Goal: Information Seeking & Learning: Learn about a topic

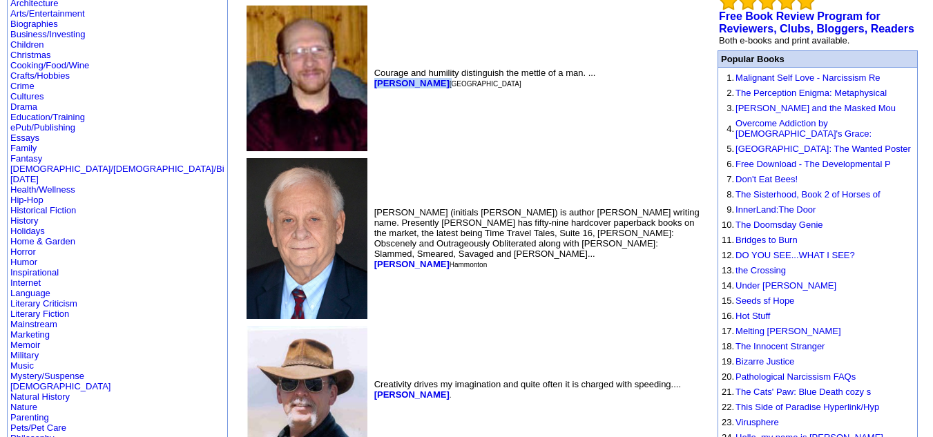
scroll to position [134, 0]
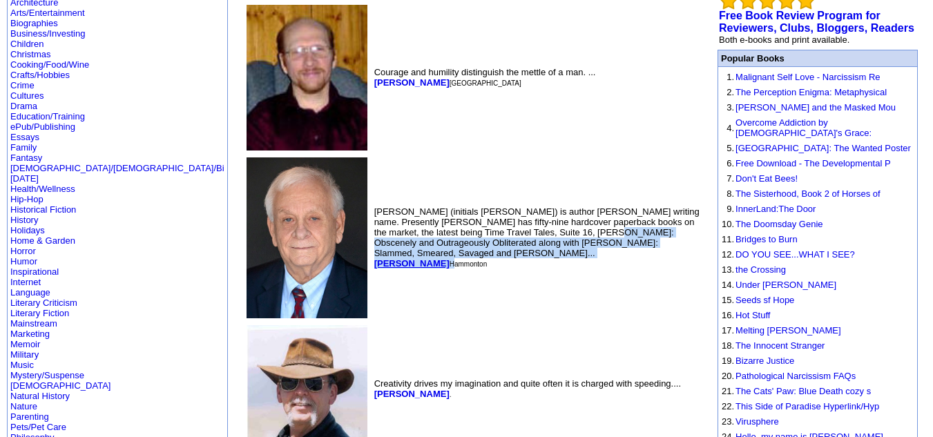
drag, startPoint x: 261, startPoint y: 233, endPoint x: 307, endPoint y: 248, distance: 47.8
click at [372, 248] on td "Jay Dubya (initials J.W.) is author John Wiessner's writing name. Presently Jay…" at bounding box center [538, 238] width 332 height 166
click at [374, 258] on b "[PERSON_NAME]" at bounding box center [411, 263] width 75 height 10
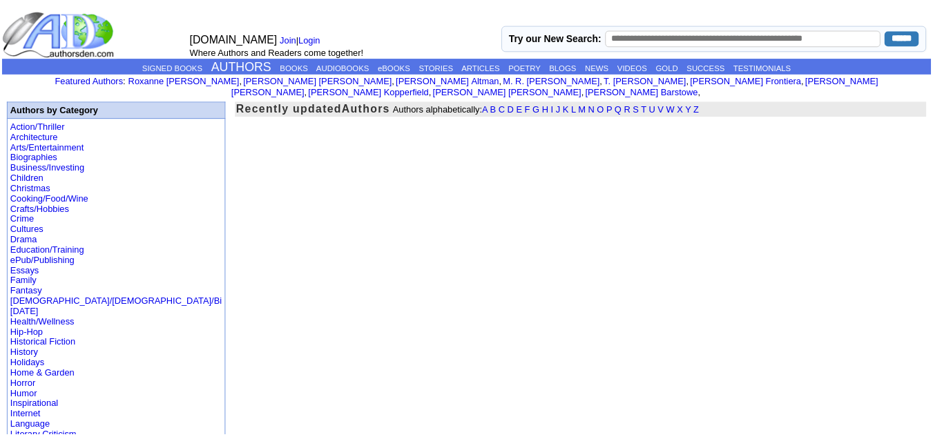
scroll to position [134, 0]
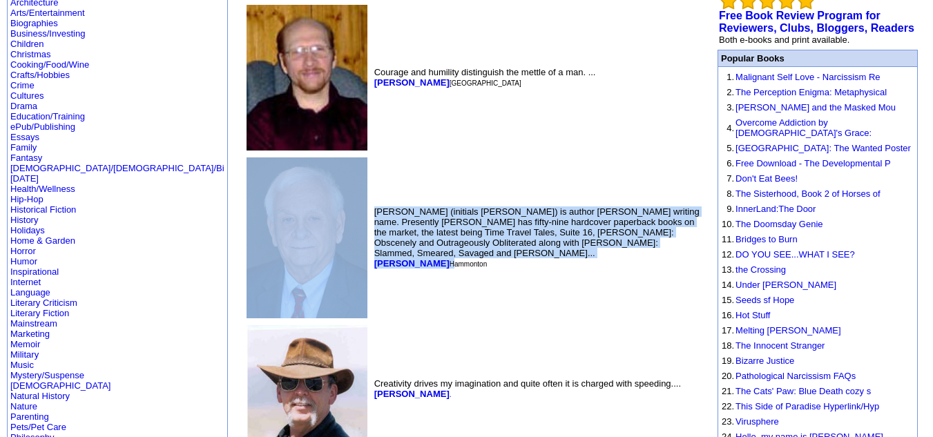
drag, startPoint x: 260, startPoint y: 240, endPoint x: 312, endPoint y: 277, distance: 63.4
click at [372, 277] on td "Jay Dubya (initials J.W.) is author John Wiessner's writing name. Presently Jay…" at bounding box center [538, 238] width 332 height 166
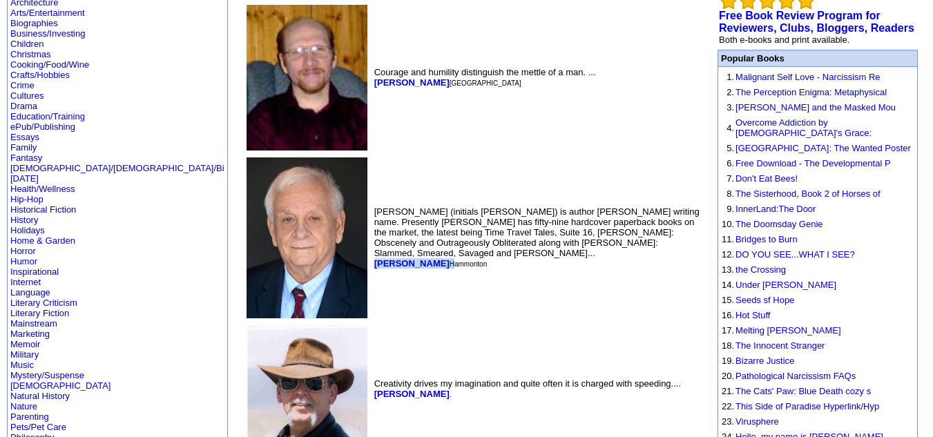
drag, startPoint x: 311, startPoint y: 242, endPoint x: 266, endPoint y: 251, distance: 45.8
click at [372, 251] on td "Jay Dubya (initials J.W.) is author John Wiessner's writing name. Presently Jay…" at bounding box center [538, 238] width 332 height 166
copy font "[PERSON_NAME]"
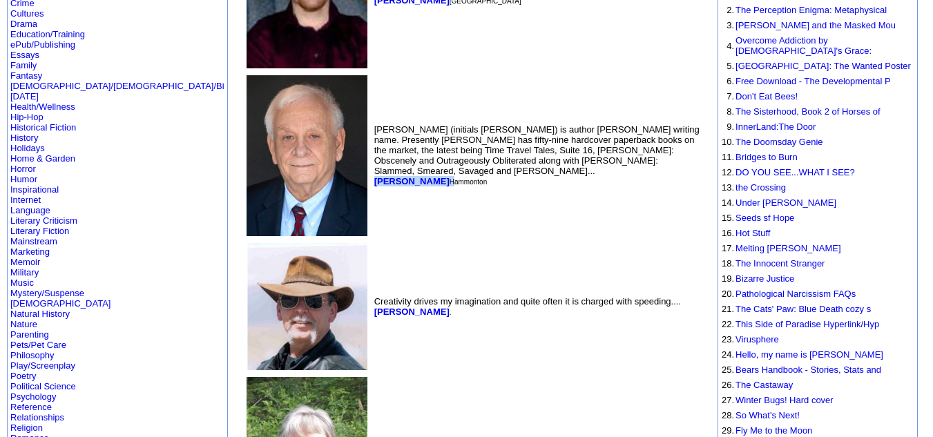
scroll to position [218, 0]
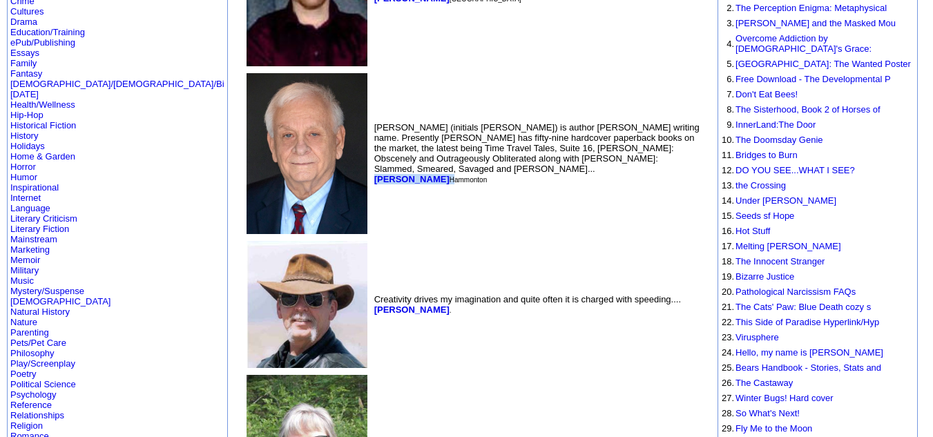
drag, startPoint x: 379, startPoint y: 294, endPoint x: 264, endPoint y: 307, distance: 116.1
click at [372, 307] on td "Creativity drives my imagination and quite often it is charged with speeding...…" at bounding box center [538, 304] width 332 height 133
copy font "Michael Charles Messineo ."
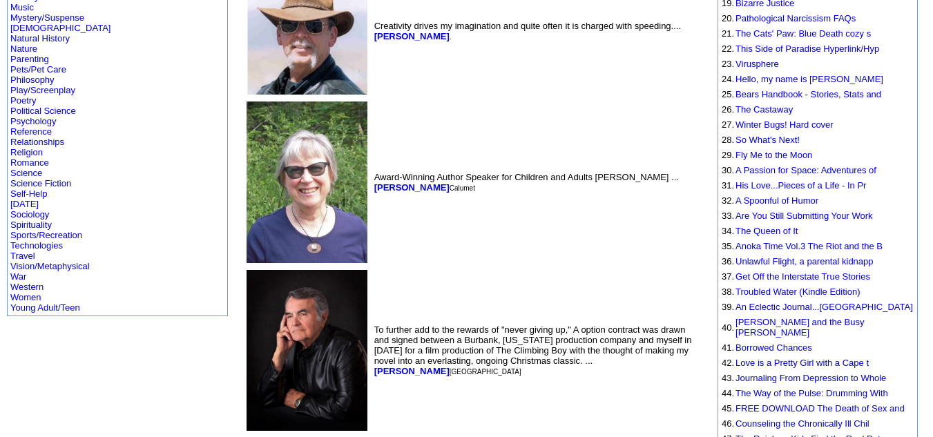
scroll to position [505, 0]
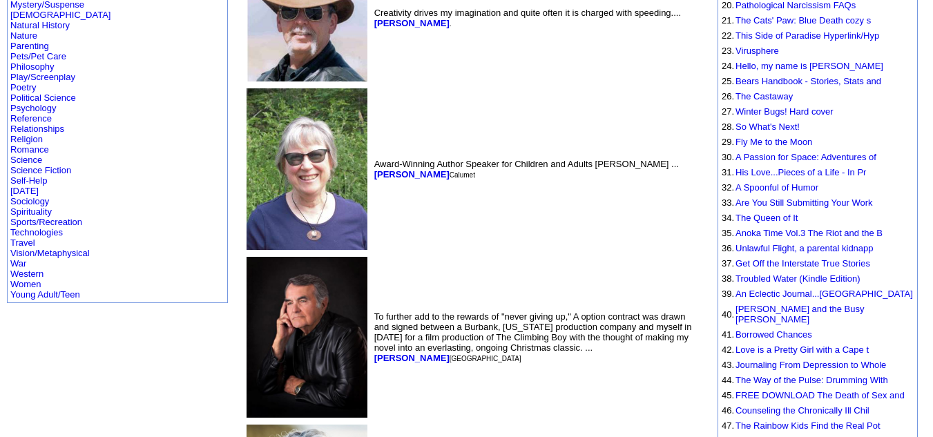
click at [372, 189] on td "Award-Winning Author Speaker for Children and Adults Deborah K. Frontiera ... D…" at bounding box center [538, 169] width 332 height 167
click at [374, 169] on b "Deborah Frontiera" at bounding box center [411, 174] width 75 height 10
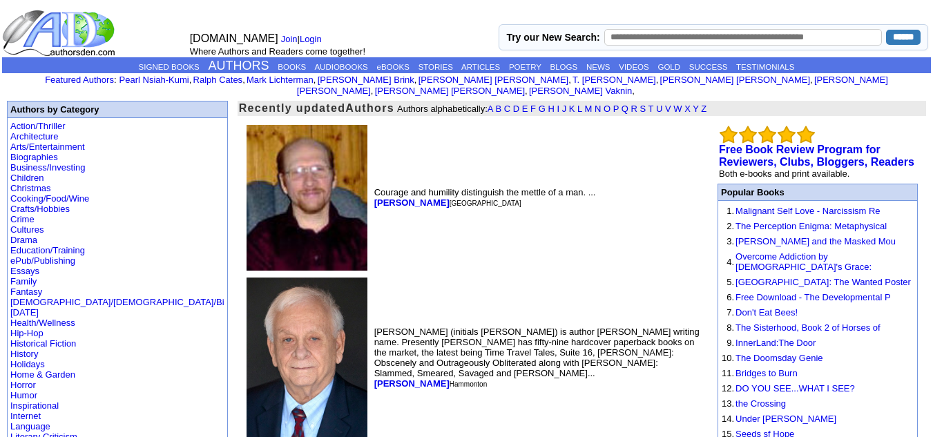
scroll to position [505, 0]
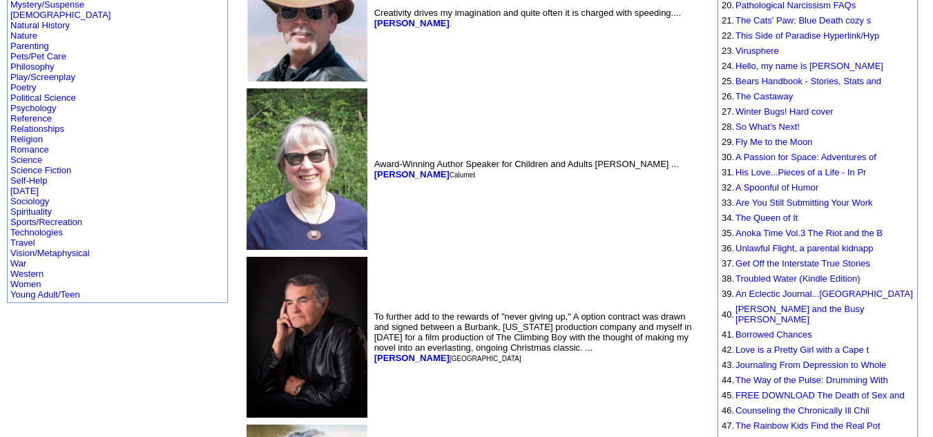
click at [372, 181] on td "Award-Winning Author Speaker for Children and Adults Deborah K. Frontiera ... D…" at bounding box center [538, 169] width 332 height 167
drag, startPoint x: 343, startPoint y: 160, endPoint x: 262, endPoint y: 167, distance: 81.1
click at [372, 167] on td "Award-Winning Author Speaker for Children and Adults Deborah K. Frontiera ... D…" at bounding box center [538, 169] width 332 height 167
copy b "Deborah Frontiera"
click at [372, 167] on td "Award-Winning Author Speaker for Children and Adults Deborah K. Frontiera ... D…" at bounding box center [538, 169] width 332 height 167
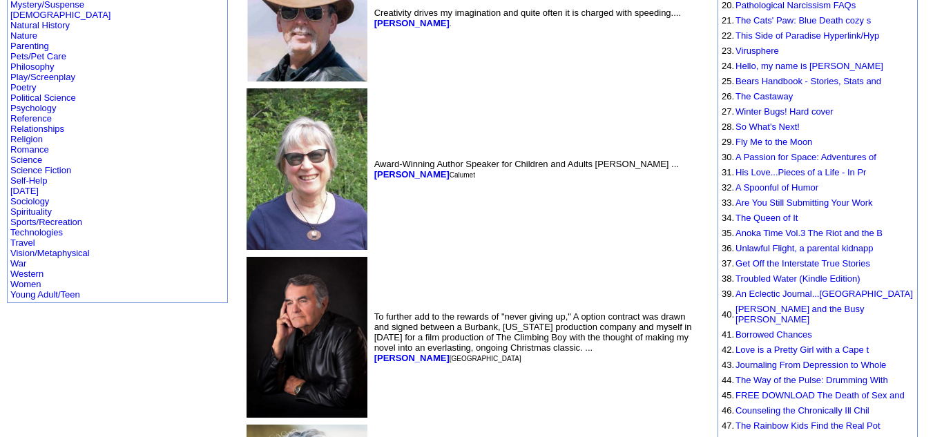
click at [372, 167] on td "Award-Winning Author Speaker for Children and Adults Deborah K. Frontiera ... D…" at bounding box center [538, 169] width 332 height 167
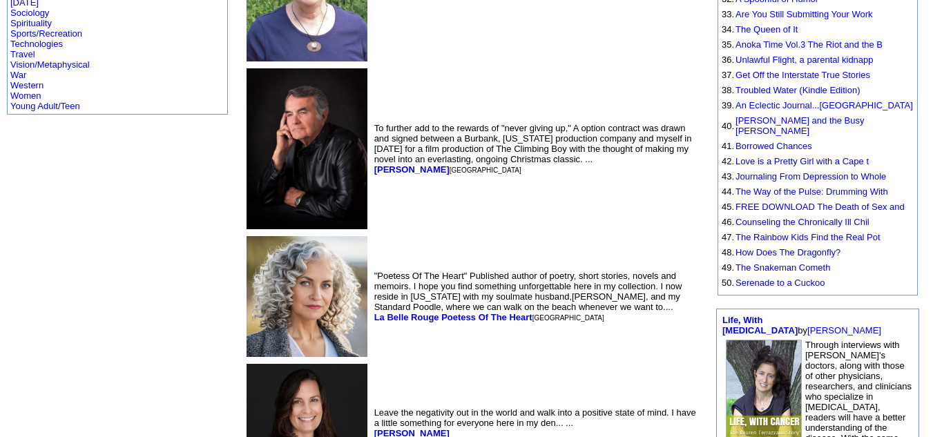
scroll to position [694, 0]
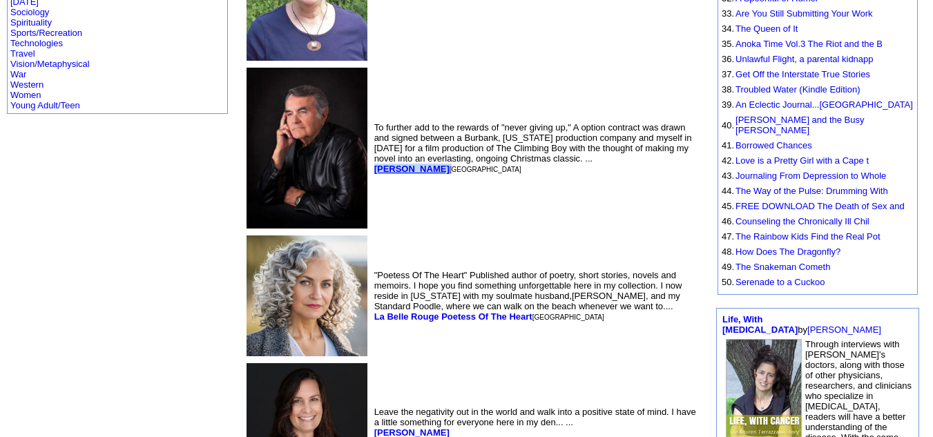
drag, startPoint x: 338, startPoint y: 153, endPoint x: 265, endPoint y: 154, distance: 73.2
click at [374, 164] on font "Mark Lichterman Westlake Village" at bounding box center [447, 169] width 147 height 10
copy font "Mark Lichterman"
drag, startPoint x: 423, startPoint y: 298, endPoint x: 264, endPoint y: 305, distance: 159.7
click at [374, 312] on font "La Belle Rouge Poetess Of The Heart Myrtle Beach" at bounding box center [489, 317] width 230 height 10
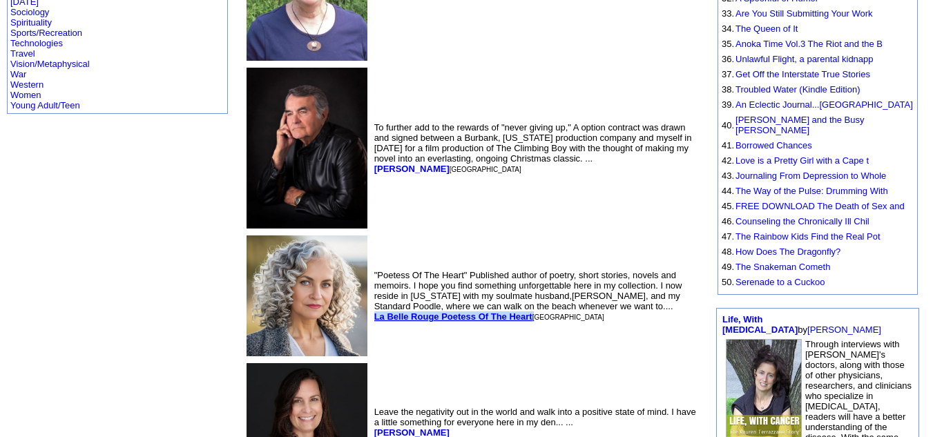
copy font "La Belle Rouge Poetess Of The Heart"
click at [372, 258] on td ""Poetess Of The Heart" Published author of poetry, short stories, novels and me…" at bounding box center [538, 296] width 332 height 126
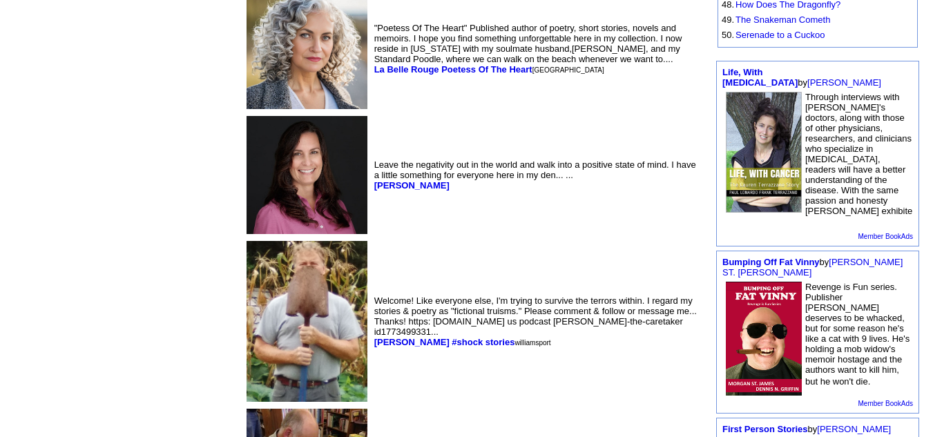
scroll to position [943, 0]
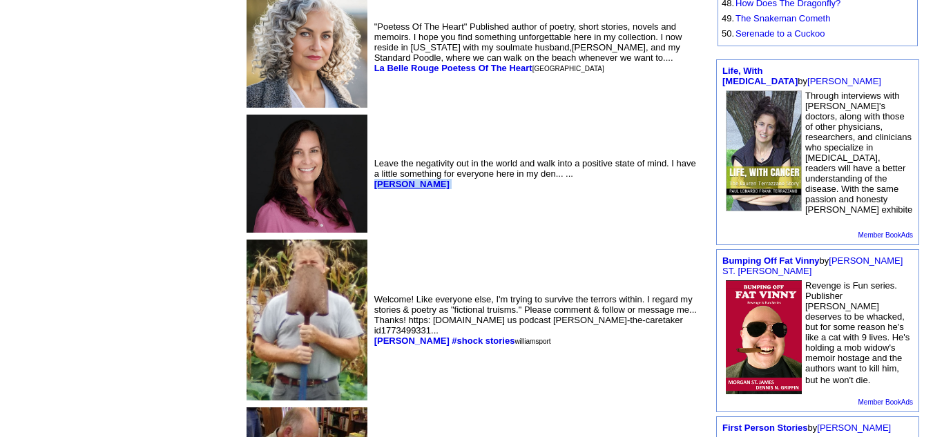
drag, startPoint x: 315, startPoint y: 169, endPoint x: 265, endPoint y: 175, distance: 50.0
click at [372, 175] on td "Leave the negativity out in the world and walk into a positive state of mind. I…" at bounding box center [538, 174] width 332 height 124
copy font "D.L. Carroll"
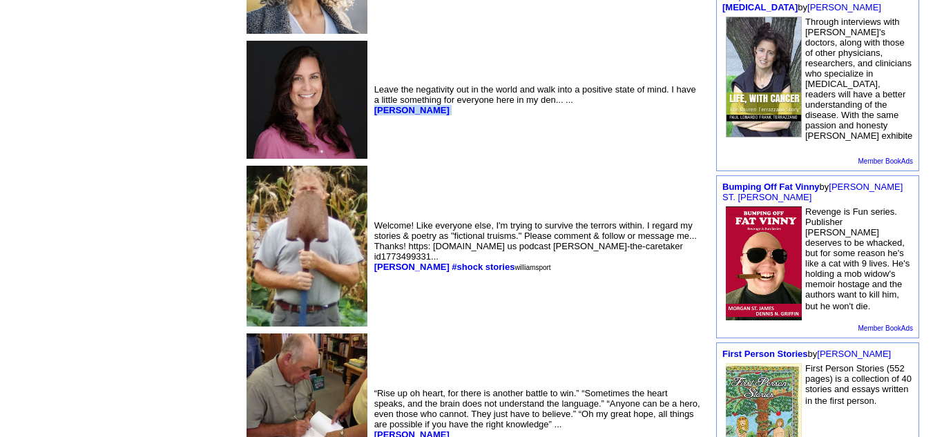
scroll to position [1019, 0]
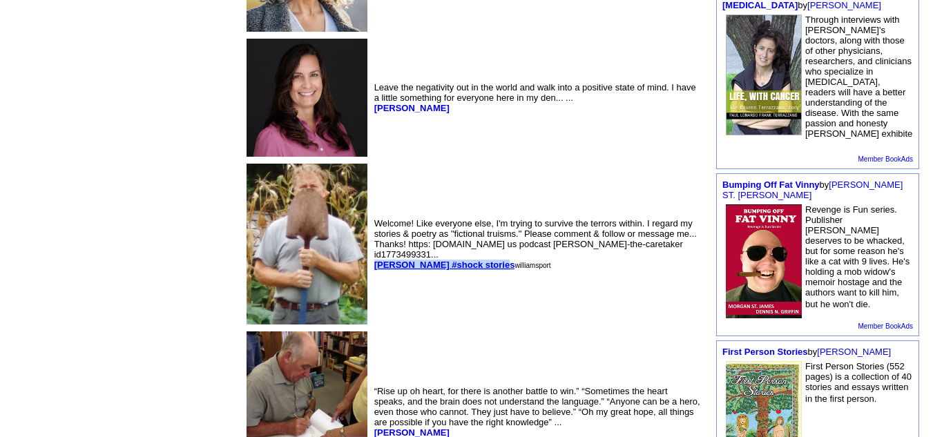
drag, startPoint x: 386, startPoint y: 245, endPoint x: 265, endPoint y: 253, distance: 121.8
click at [374, 260] on font "Bob mitchley #shock stories williamsport" at bounding box center [462, 265] width 177 height 10
copy b "Bob mitchley #shock stories"
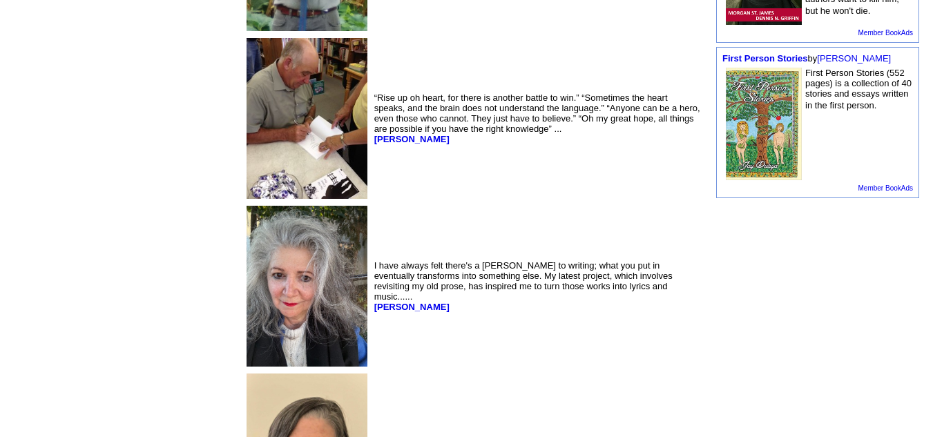
scroll to position [1315, 0]
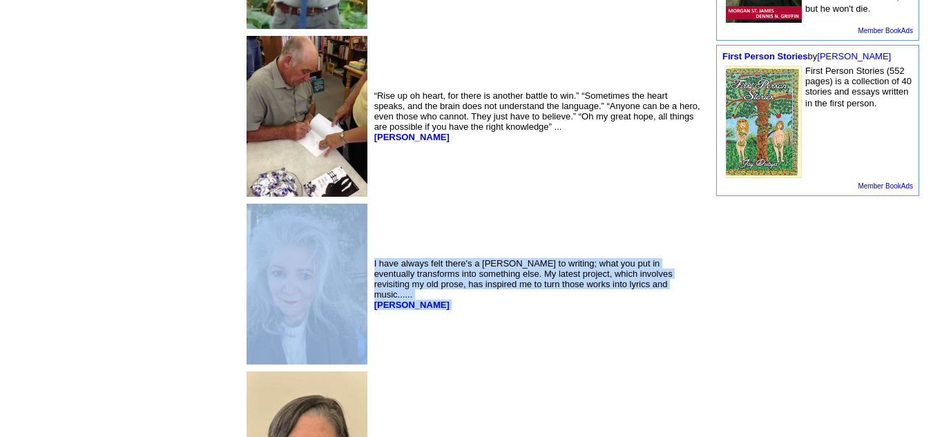
drag, startPoint x: 324, startPoint y: 286, endPoint x: 262, endPoint y: 293, distance: 62.6
click at [372, 293] on td "I have always felt there's a yin-yang to writing; what you put in eventually tr…" at bounding box center [538, 284] width 332 height 166
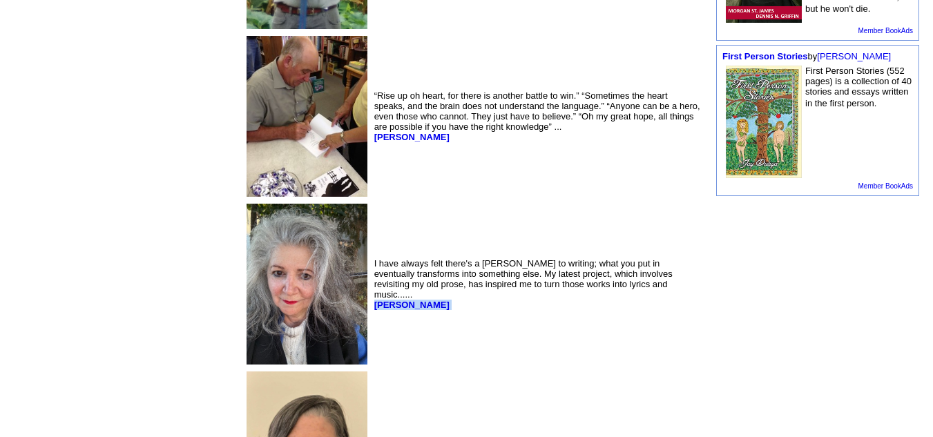
copy font "Gloria Buono"
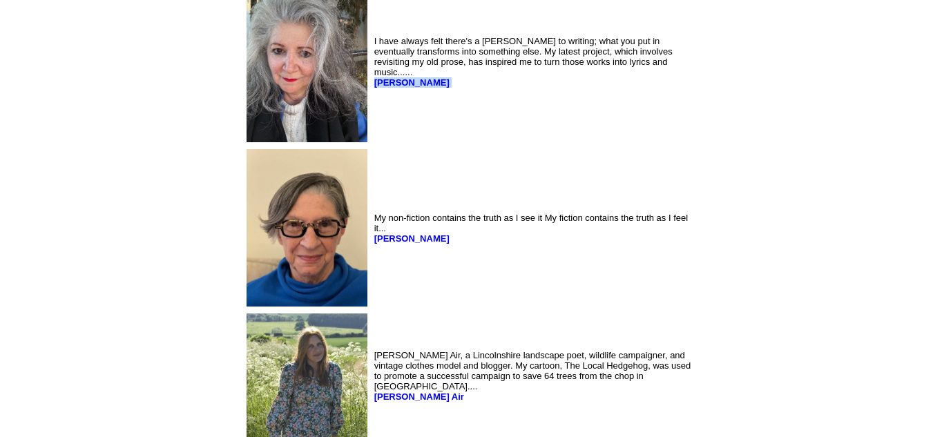
scroll to position [1538, 0]
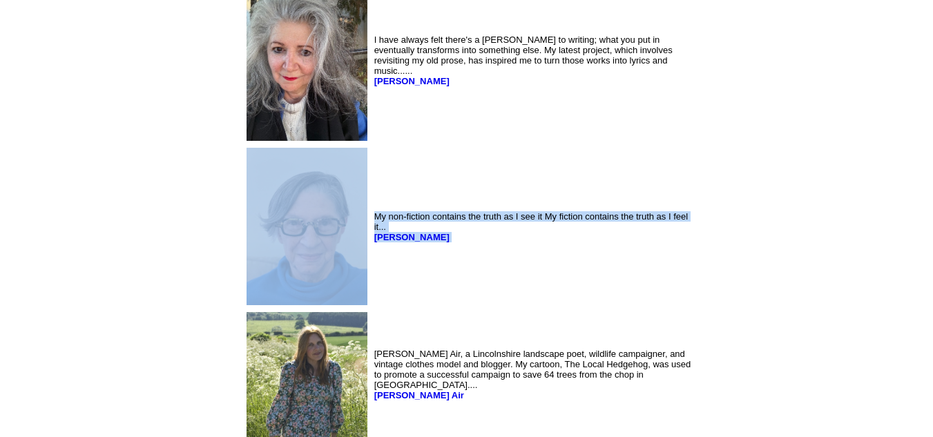
drag, startPoint x: 327, startPoint y: 218, endPoint x: 256, endPoint y: 225, distance: 71.5
click at [256, 225] on tr "My non-fiction contains the truth as I see it My fiction contains the truth as …" at bounding box center [473, 226] width 459 height 163
click at [374, 257] on td "My non-fiction contains the truth as I see it My fiction contains the truth as …" at bounding box center [538, 226] width 332 height 163
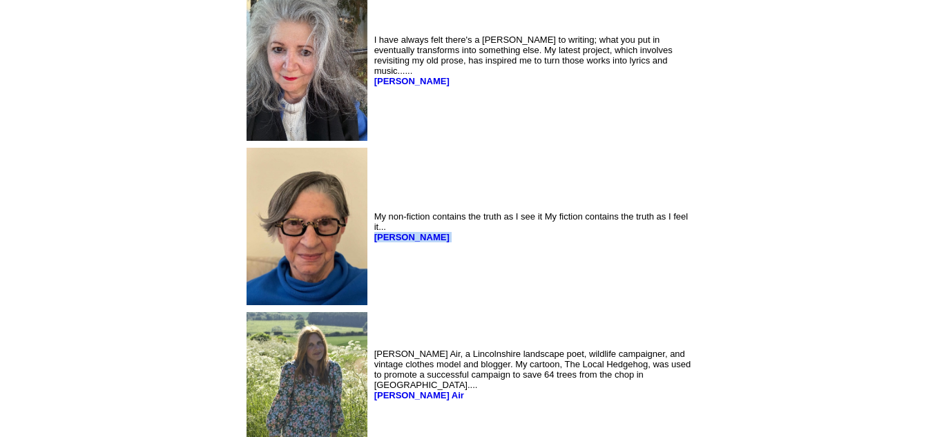
drag, startPoint x: 329, startPoint y: 220, endPoint x: 265, endPoint y: 232, distance: 65.3
click at [372, 232] on td "My non-fiction contains the truth as I see it My fiction contains the truth as …" at bounding box center [538, 226] width 332 height 163
copy font "Sandy Paluzzi"
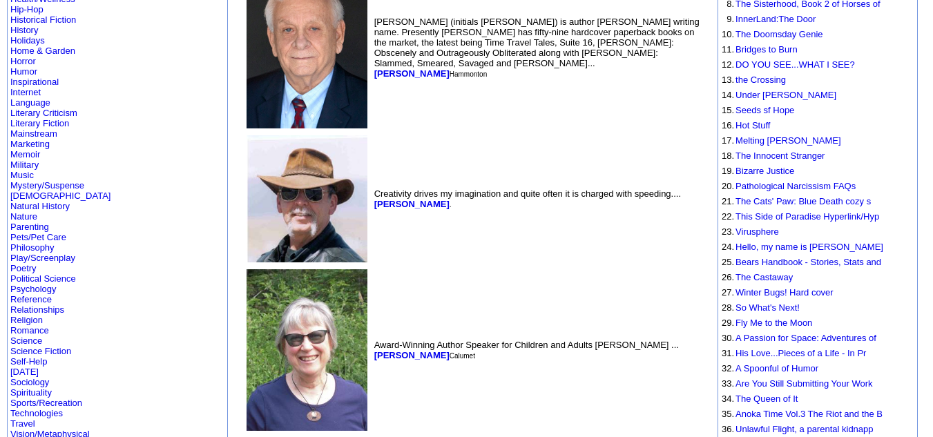
scroll to position [322, 0]
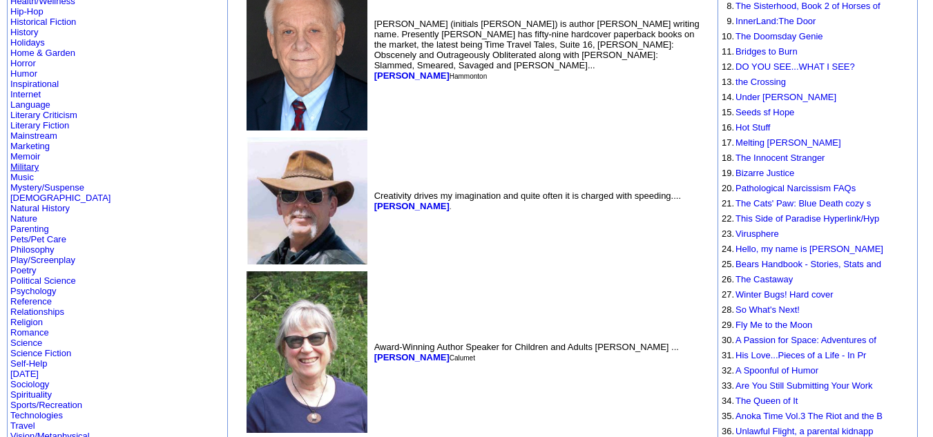
click at [32, 162] on link "Military" at bounding box center [24, 167] width 28 height 10
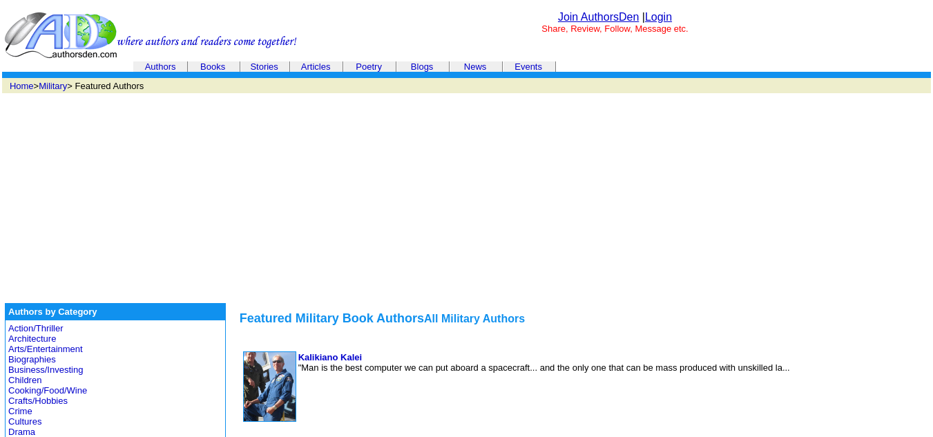
click at [162, 64] on link "Authors" at bounding box center [160, 66] width 31 height 10
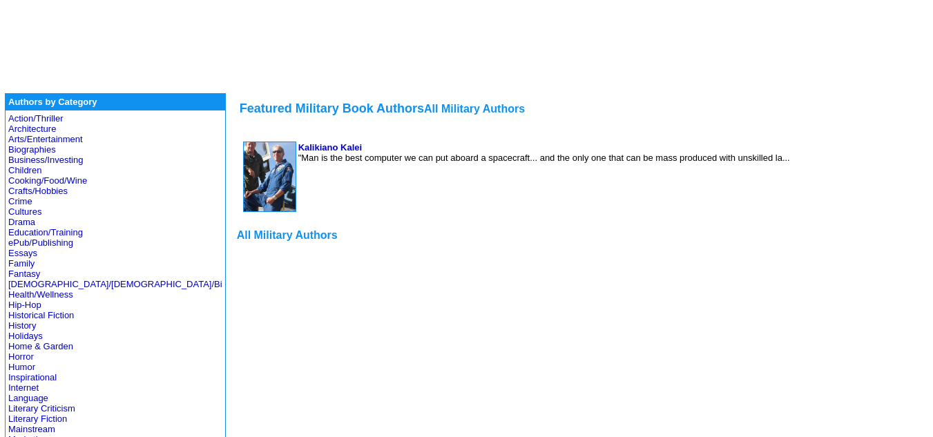
scroll to position [209, 0]
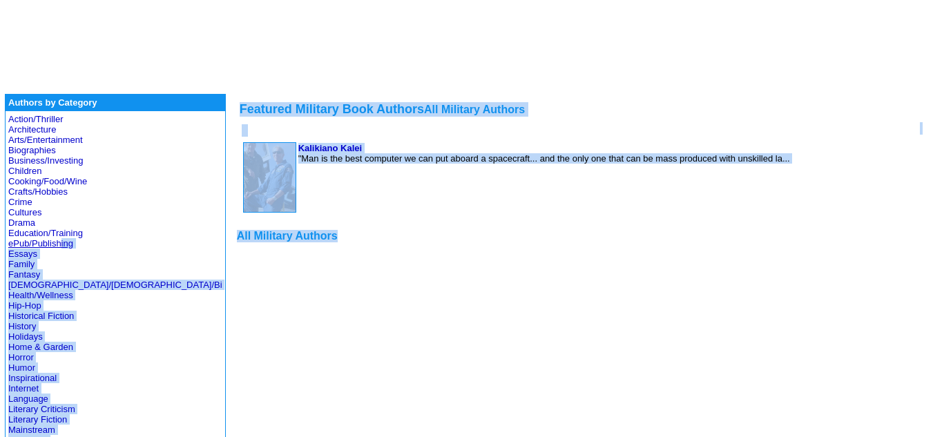
drag, startPoint x: 296, startPoint y: 237, endPoint x: 62, endPoint y: 246, distance: 233.7
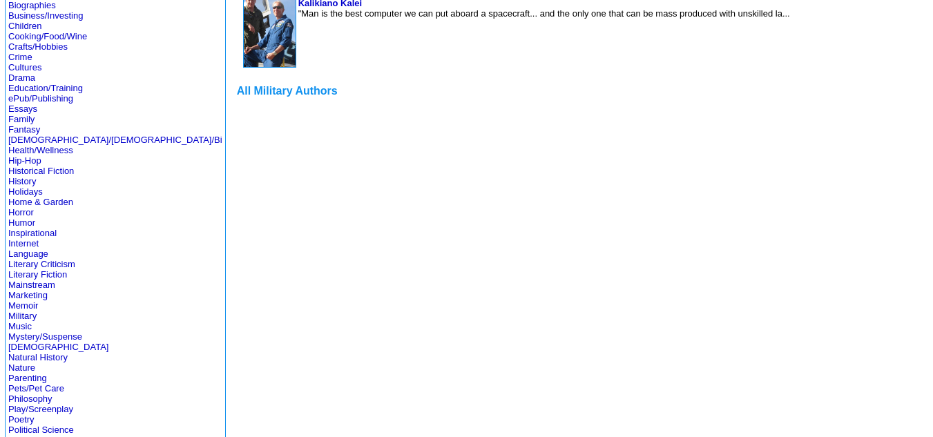
scroll to position [365, 0]
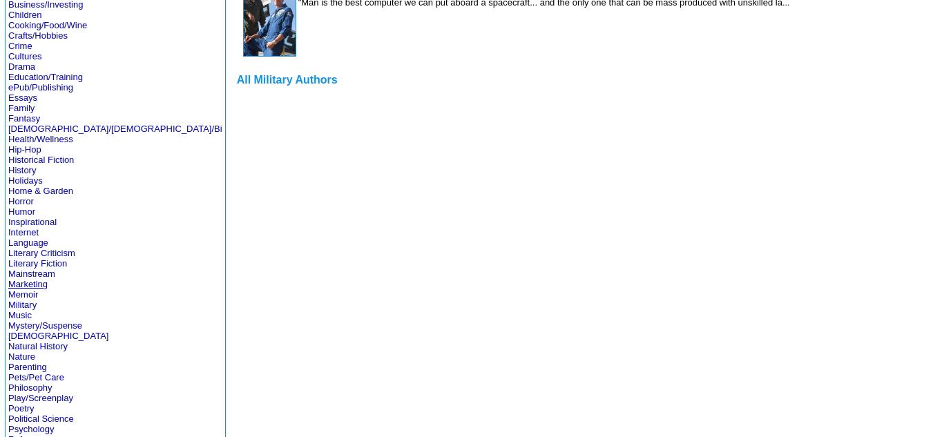
click at [46, 285] on link "Marketing" at bounding box center [27, 284] width 39 height 10
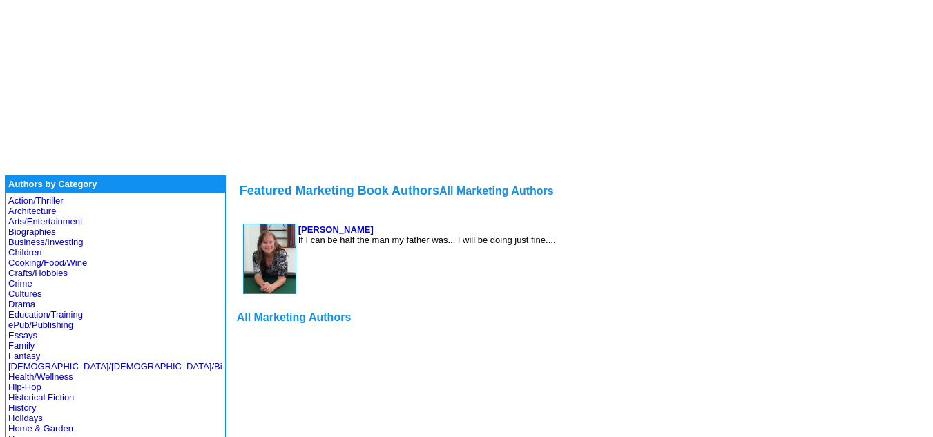
scroll to position [118, 0]
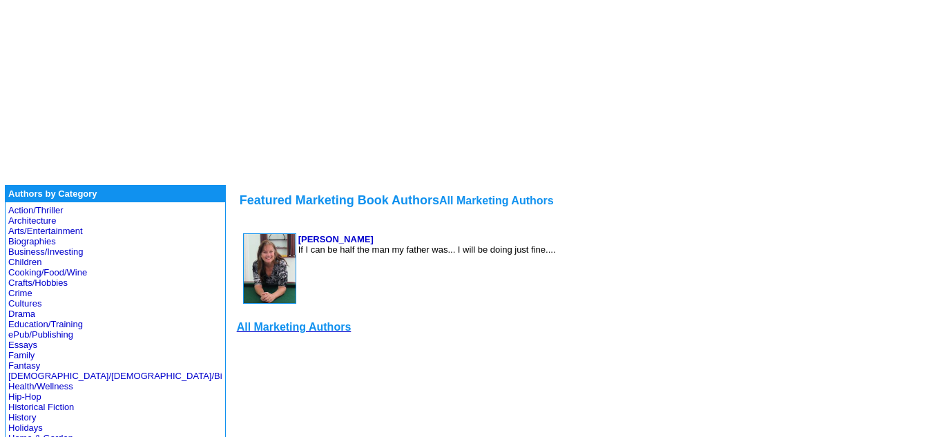
click at [237, 326] on font "All Marketing Authors" at bounding box center [294, 327] width 115 height 12
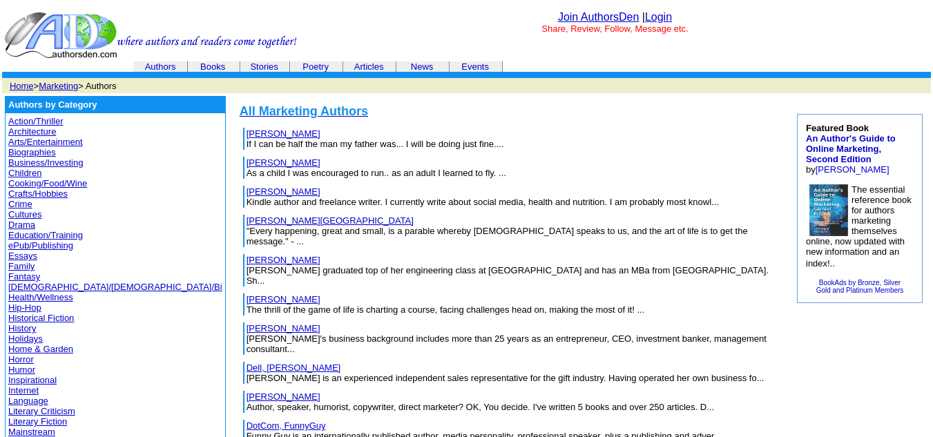
drag, startPoint x: 228, startPoint y: 131, endPoint x: 147, endPoint y: 130, distance: 80.8
click at [242, 130] on table "[PERSON_NAME] If I can be half the man my father was... I will be doing just fi…" at bounding box center [511, 138] width 539 height 25
copy tr "[PERSON_NAME]"
drag, startPoint x: 225, startPoint y: 161, endPoint x: 153, endPoint y: 160, distance: 72.5
click at [246, 160] on td "[PERSON_NAME] As a child I was encouraged to run.. as an adult I learned to fly…" at bounding box center [513, 168] width 534 height 22
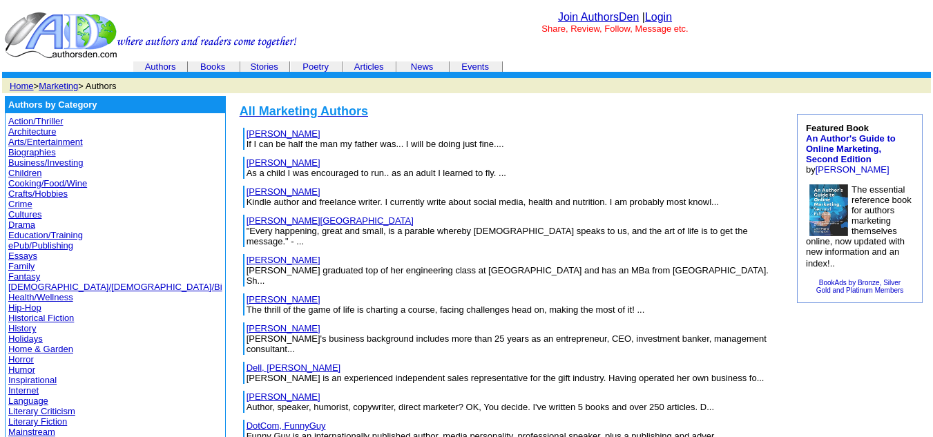
copy link "[PERSON_NAME]"
click at [246, 323] on td "De Puy, John John's business background includes more than 25 years as an entre…" at bounding box center [513, 339] width 534 height 32
drag, startPoint x: 207, startPoint y: 309, endPoint x: 151, endPoint y: 312, distance: 56.0
click at [246, 323] on td "De Puy, John John's business background includes more than 25 years as an entre…" at bounding box center [513, 339] width 534 height 32
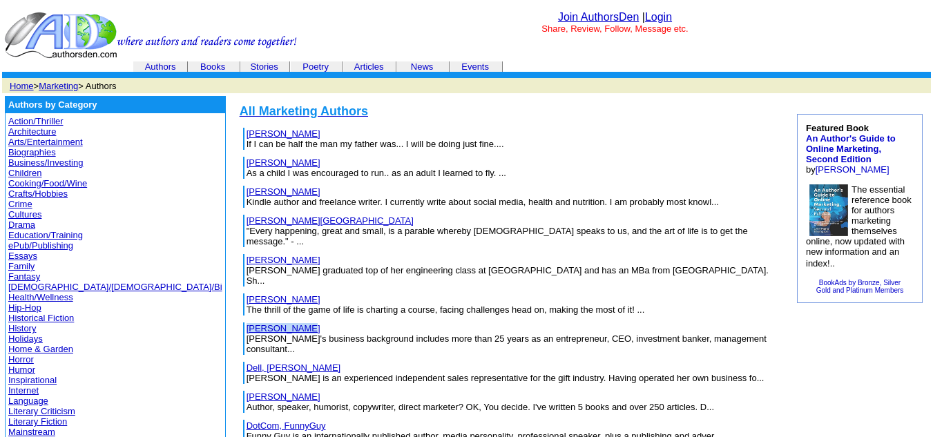
copy link "De Puy, John"
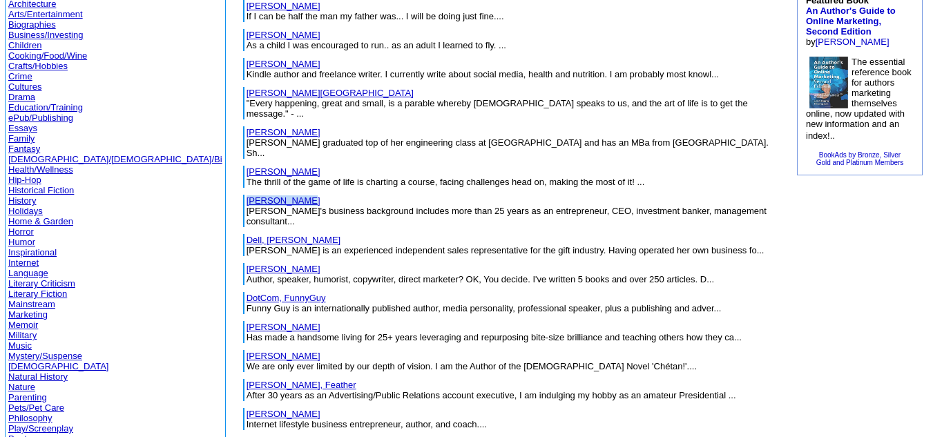
scroll to position [128, 0]
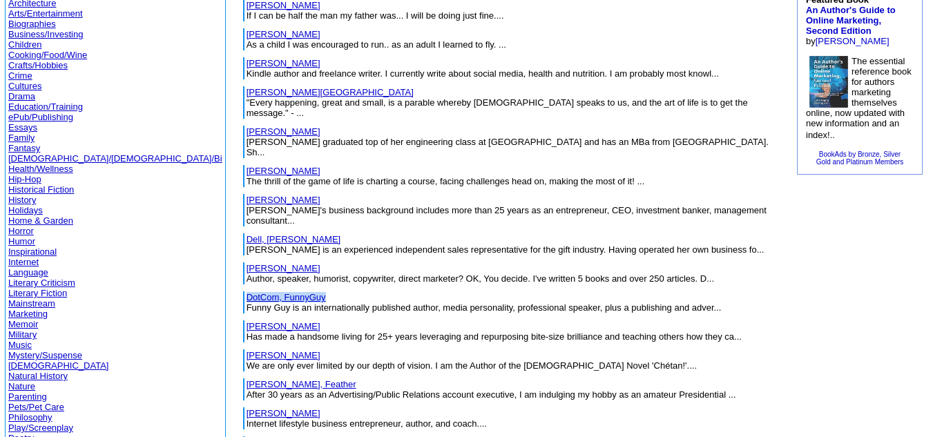
drag, startPoint x: 233, startPoint y: 265, endPoint x: 154, endPoint y: 265, distance: 79.4
click at [246, 292] on td "DotCom, FunnyGuy Funny Guy is an internationally published author, media person…" at bounding box center [513, 303] width 534 height 22
copy link "DotCom, FunnyGuy"
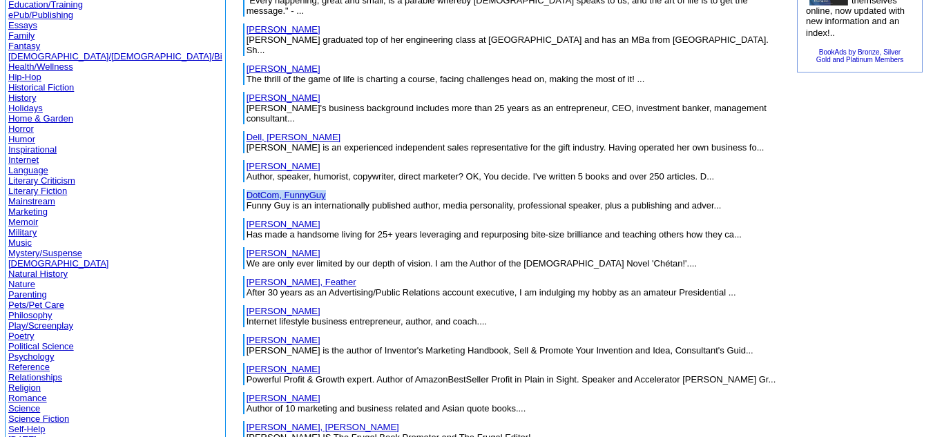
scroll to position [232, 0]
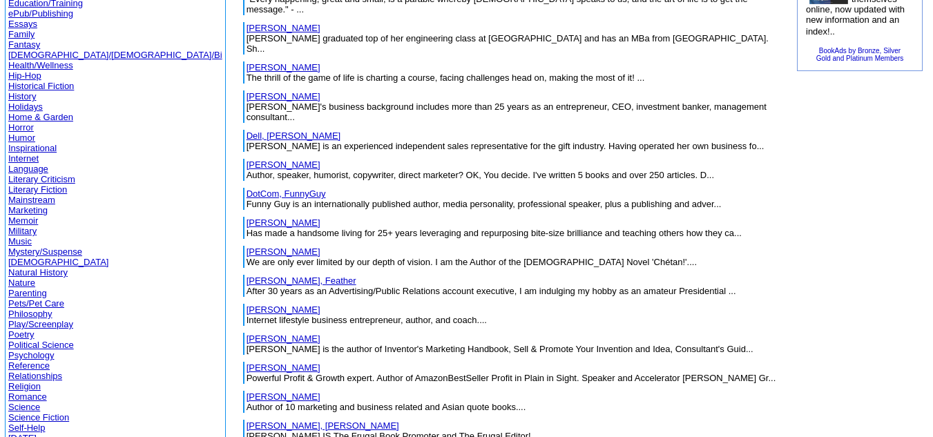
click at [246, 246] on td "Faye, Pamela We are only ever limited by our depth of vision. I am the Author o…" at bounding box center [513, 257] width 534 height 22
drag, startPoint x: 211, startPoint y: 219, endPoint x: 150, endPoint y: 219, distance: 60.8
click at [242, 245] on table "Faye, Pamela We are only ever limited by our depth of vision. I am the Author o…" at bounding box center [511, 257] width 539 height 25
copy link "Faye, Pamela"
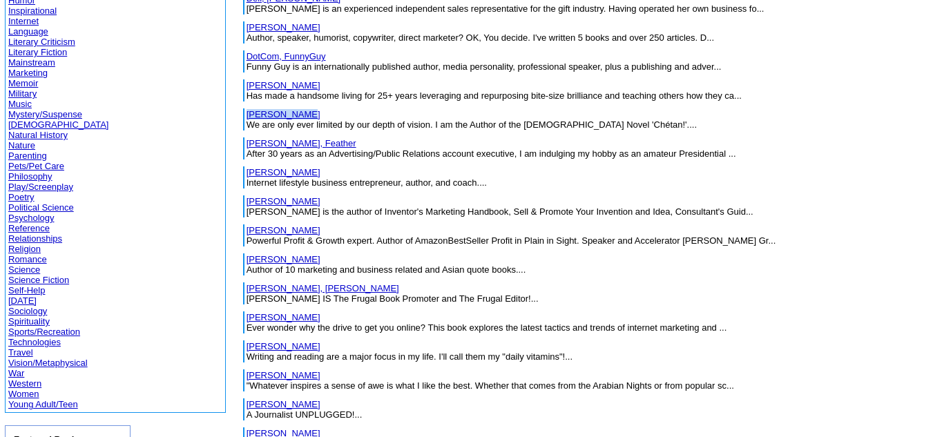
scroll to position [381, 0]
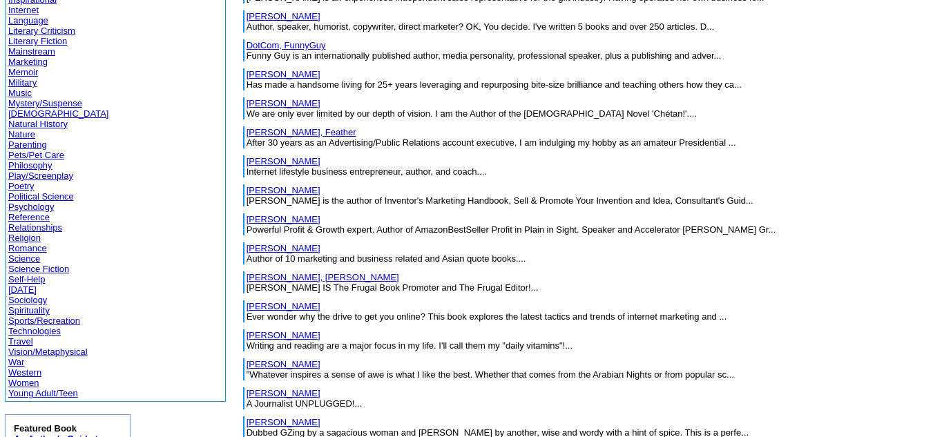
click at [246, 242] on td "Howard, Steven Author of 10 marketing and business related and Asian quote book…" at bounding box center [513, 253] width 534 height 22
drag, startPoint x: 213, startPoint y: 211, endPoint x: 151, endPoint y: 209, distance: 62.9
click at [240, 239] on td "Howard, Steven Author of 10 marketing and business related and Asian quote book…" at bounding box center [512, 253] width 544 height 29
copy tbody "Howard, Steven"
drag, startPoint x: 251, startPoint y: 240, endPoint x: 152, endPoint y: 245, distance: 98.9
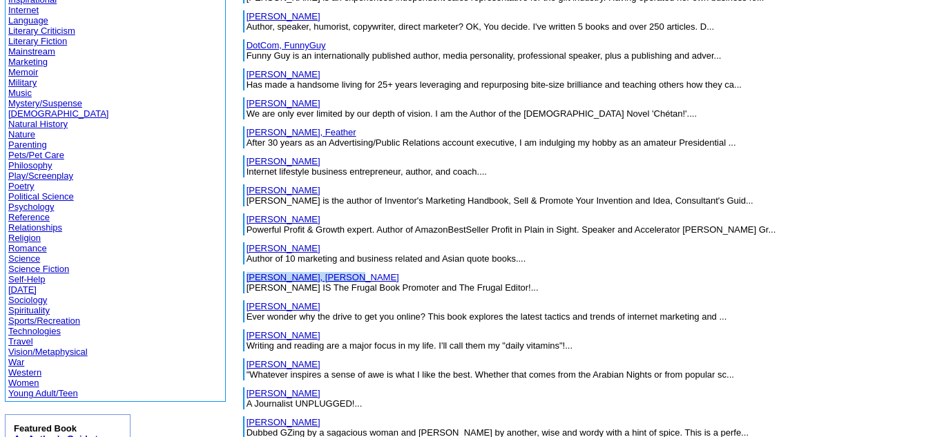
click at [246, 271] on td "HowardJohnson, Carolyn Carolyn IS The Frugal Book Promoter and The Frugal Edito…" at bounding box center [513, 282] width 534 height 22
copy link "HowardJohnson, Carolyn"
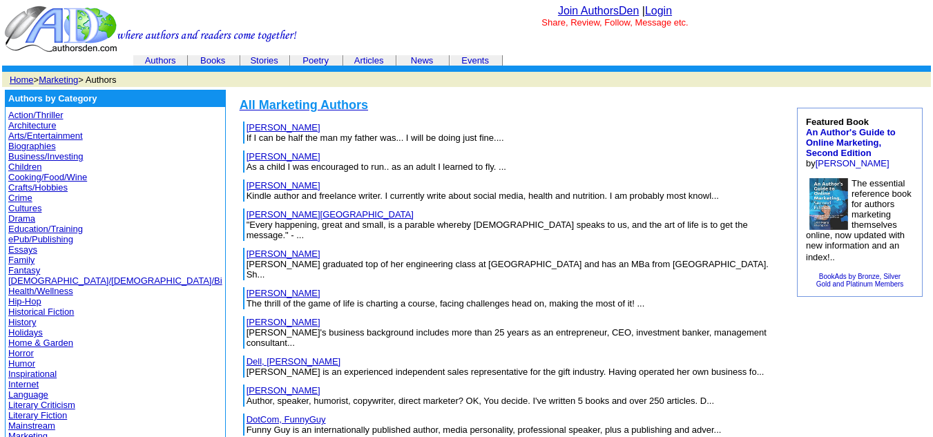
scroll to position [0, 0]
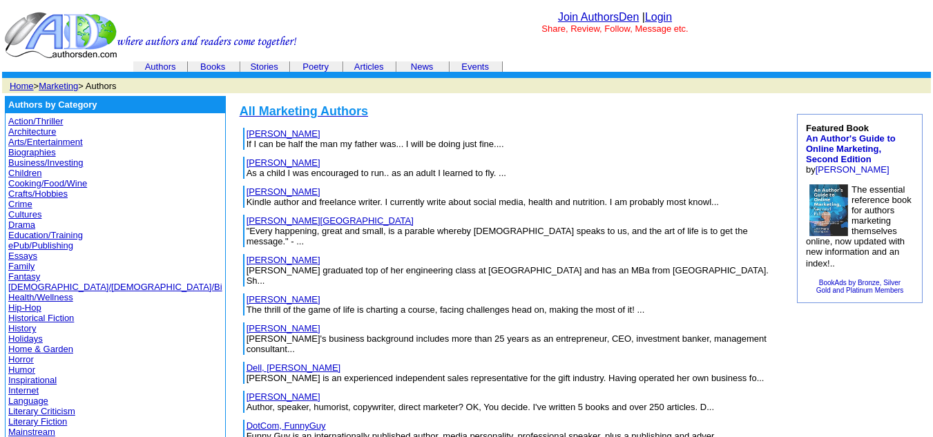
click at [31, 119] on link "Action/Thriller" at bounding box center [35, 121] width 55 height 10
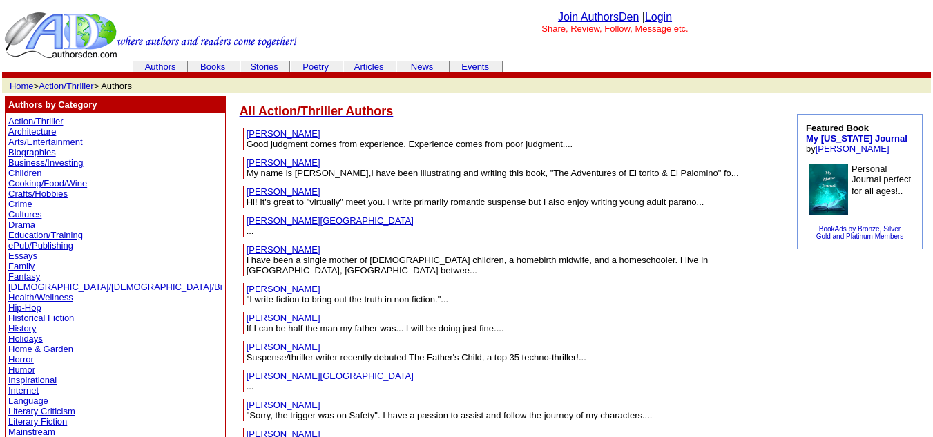
click at [214, 63] on link "Books" at bounding box center [212, 66] width 25 height 10
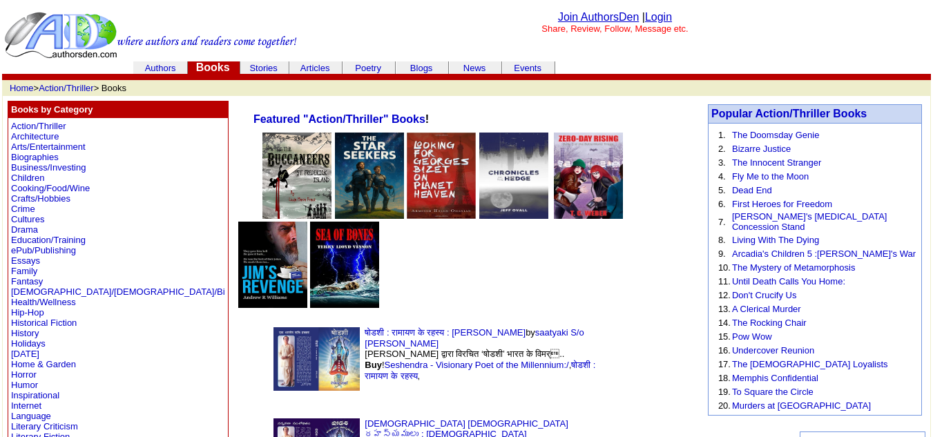
click at [361, 61] on td "Poetry" at bounding box center [369, 67] width 52 height 12
click at [374, 64] on link "Poetry" at bounding box center [368, 68] width 26 height 10
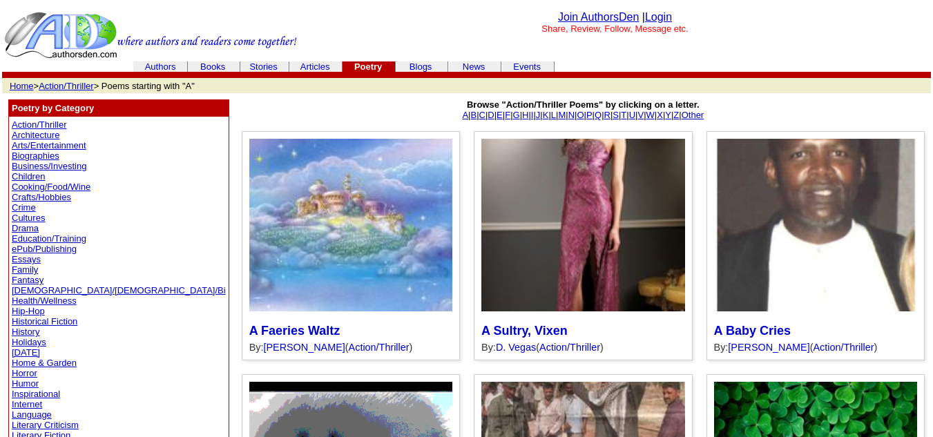
click at [374, 64] on b "Poetry" at bounding box center [368, 66] width 28 height 10
click at [474, 68] on link "News" at bounding box center [474, 66] width 23 height 10
